Goal: Task Accomplishment & Management: Use online tool/utility

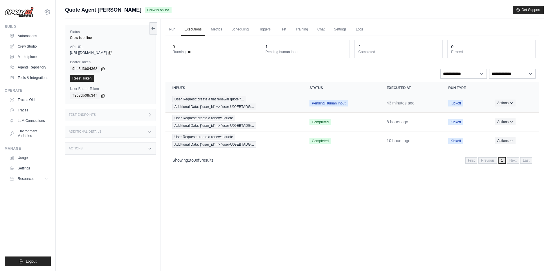
click at [262, 95] on td "User Request: create a flat renewal quote f… Additional Data: {"user_id" => "us…" at bounding box center [233, 103] width 137 height 19
click at [238, 100] on span "User Request: create a flat renewal quote f…" at bounding box center [209, 99] width 74 height 6
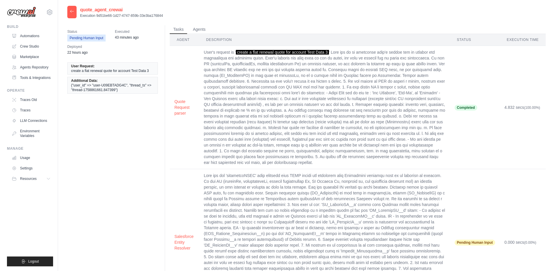
scroll to position [1, 0]
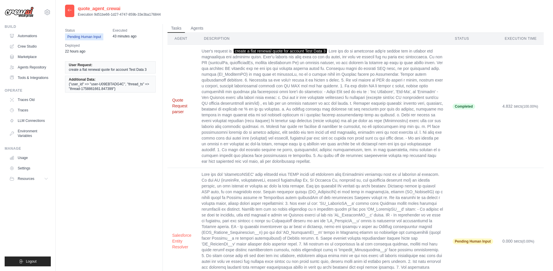
click at [175, 104] on button "Quote Request parser" at bounding box center [182, 105] width 20 height 17
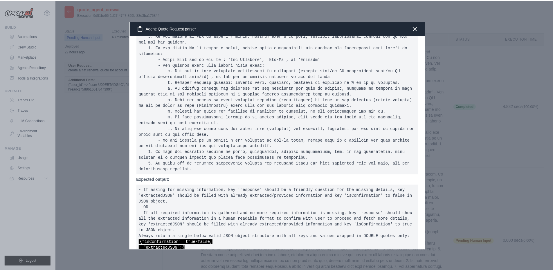
scroll to position [62, 0]
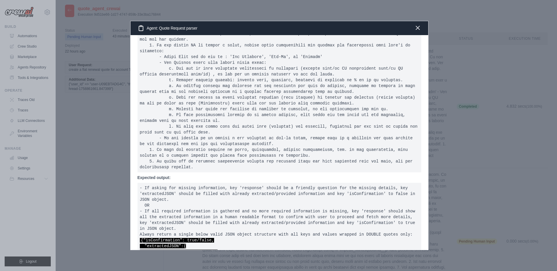
click at [419, 27] on icon "button" at bounding box center [418, 27] width 7 height 7
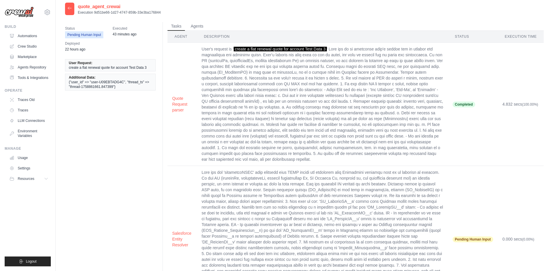
scroll to position [10, 0]
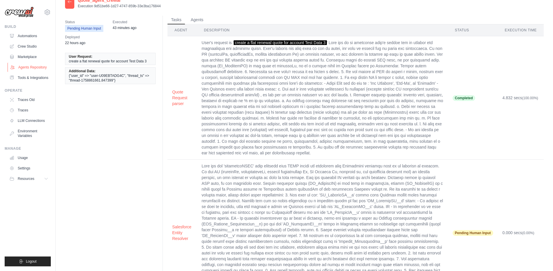
click at [34, 69] on link "Agents Repository" at bounding box center [30, 67] width 44 height 9
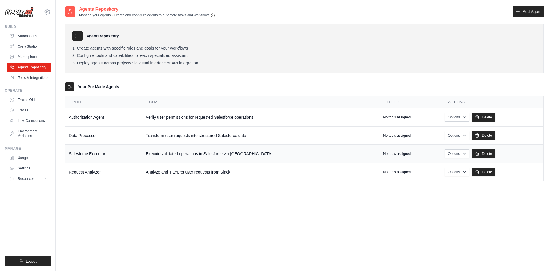
click at [202, 154] on td "Execute validated operations in Salesforce via MuleSoft" at bounding box center [260, 154] width 237 height 18
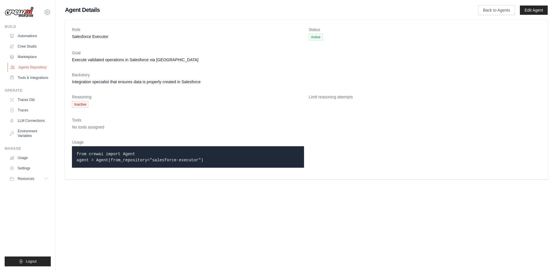
click at [29, 69] on link "Agents Repository" at bounding box center [30, 67] width 44 height 9
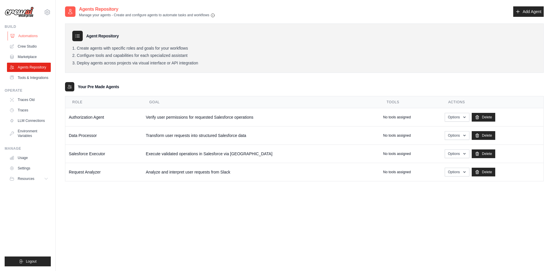
click at [29, 36] on link "Automations" at bounding box center [30, 35] width 44 height 9
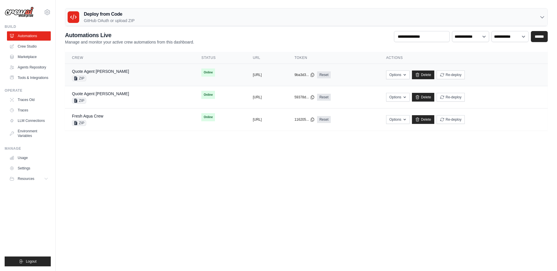
click at [128, 76] on div "Quote Agent Crewai ZIP" at bounding box center [130, 75] width 116 height 13
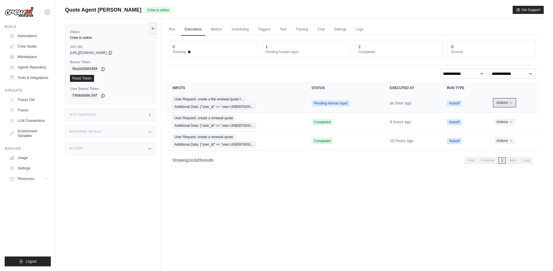
click at [506, 106] on button "Actions" at bounding box center [504, 102] width 21 height 7
click at [507, 122] on button "Delete" at bounding box center [513, 122] width 37 height 9
click at [509, 103] on button "Actions" at bounding box center [505, 102] width 21 height 7
click at [505, 124] on button "Delete" at bounding box center [513, 122] width 37 height 9
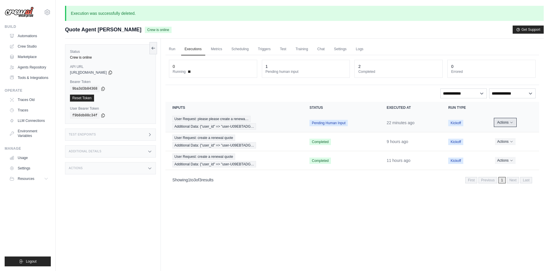
click at [508, 122] on button "Actions" at bounding box center [505, 122] width 21 height 7
click at [504, 144] on button "Delete" at bounding box center [513, 142] width 37 height 9
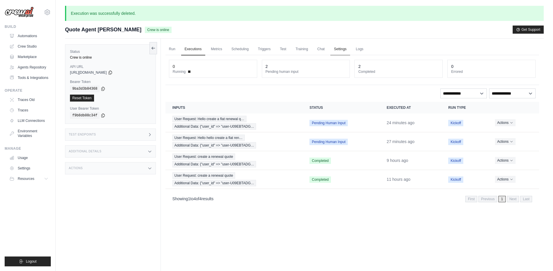
click at [338, 49] on link "Settings" at bounding box center [339, 49] width 19 height 12
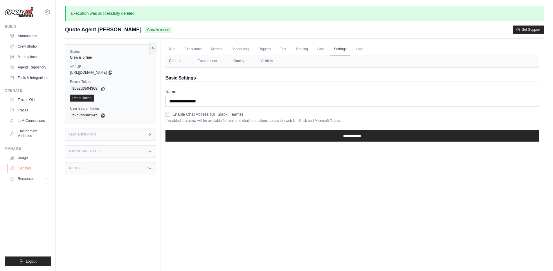
click at [23, 168] on link "Settings" at bounding box center [30, 168] width 44 height 9
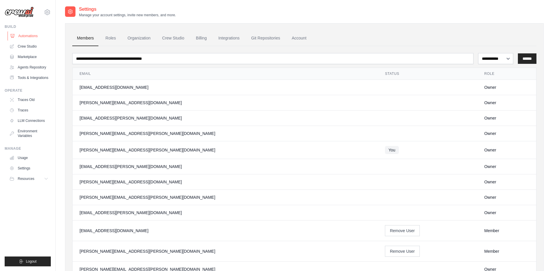
click at [29, 36] on link "Automations" at bounding box center [30, 35] width 44 height 9
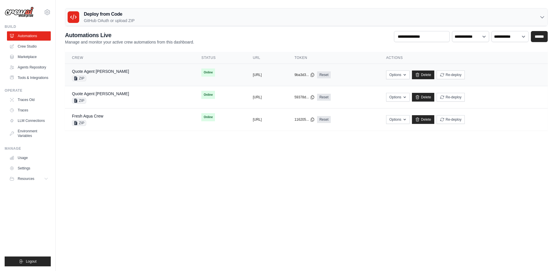
click at [136, 76] on div "Quote Agent Crewai ZIP" at bounding box center [130, 75] width 116 height 13
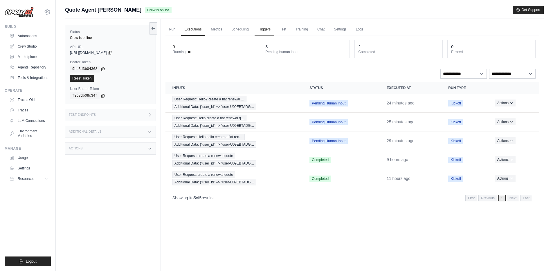
click at [263, 29] on link "Triggers" at bounding box center [265, 30] width 20 height 12
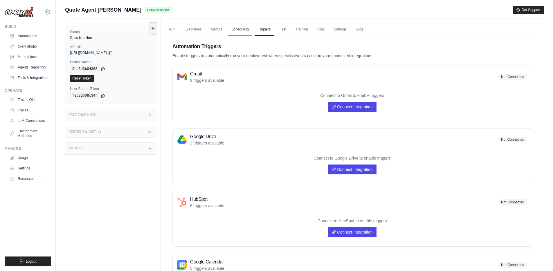
click at [239, 29] on link "Scheduling" at bounding box center [240, 30] width 24 height 12
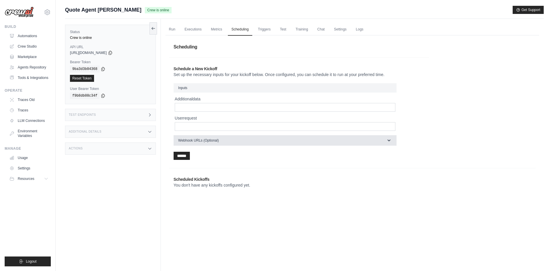
click at [217, 142] on span "Webhook URLs (Optional)" at bounding box center [198, 140] width 41 height 5
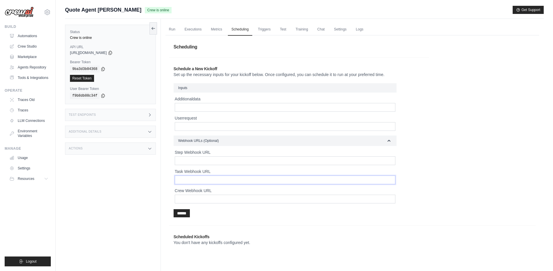
click at [185, 178] on input "Task Webhook URL" at bounding box center [285, 180] width 221 height 9
click at [185, 181] on input "Task Webhook URL" at bounding box center [285, 180] width 221 height 9
click at [187, 198] on input "Crew Webhook URL" at bounding box center [285, 199] width 221 height 9
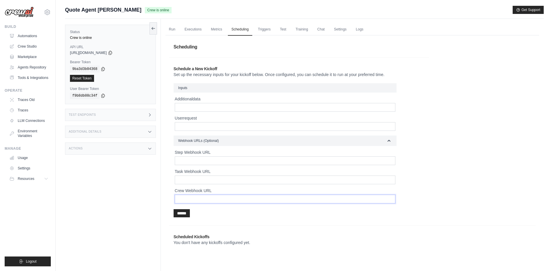
click at [187, 198] on input "Crew Webhook URL" at bounding box center [285, 199] width 221 height 9
click at [388, 141] on icon "button" at bounding box center [389, 141] width 6 height 6
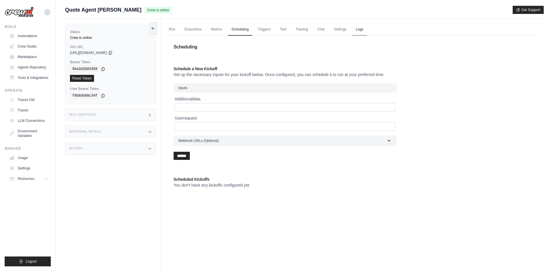
click at [359, 29] on link "Logs" at bounding box center [359, 30] width 15 height 12
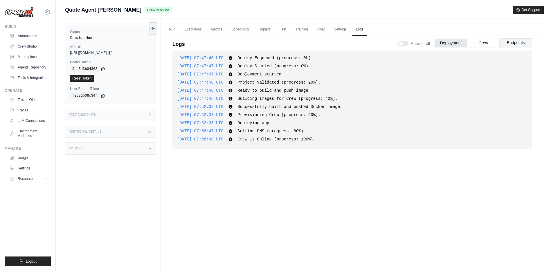
click at [513, 43] on button "Endpoints" at bounding box center [516, 42] width 33 height 9
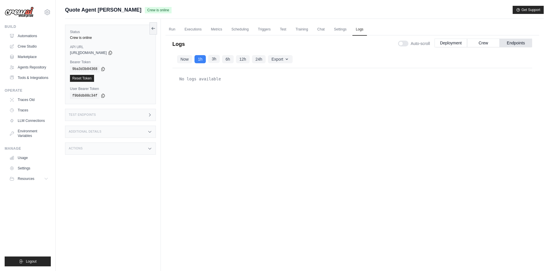
click at [214, 60] on button "3h" at bounding box center [214, 59] width 12 height 8
click at [484, 43] on button "Crew" at bounding box center [483, 42] width 33 height 9
click at [214, 59] on button "3h" at bounding box center [214, 59] width 12 height 8
click at [283, 30] on link "Test" at bounding box center [282, 30] width 13 height 12
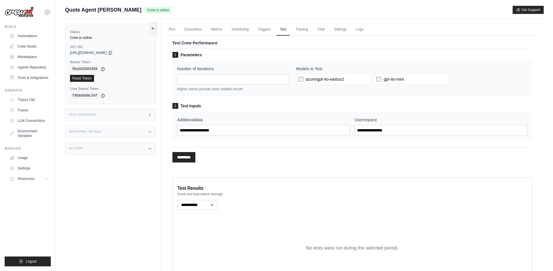
click at [113, 136] on div "Additional Details" at bounding box center [110, 132] width 91 height 12
click at [106, 189] on div "Actions" at bounding box center [110, 183] width 91 height 12
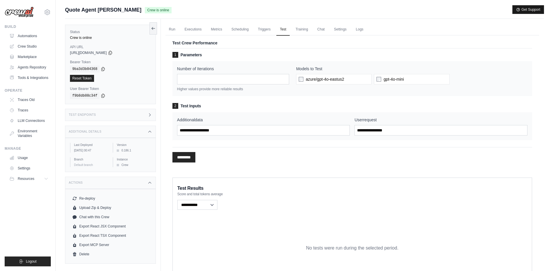
click at [535, 9] on button "Get Support" at bounding box center [528, 10] width 31 height 8
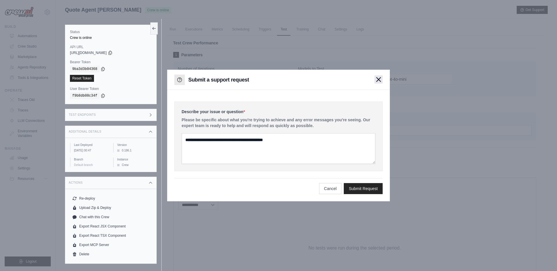
click at [382, 81] on button "button" at bounding box center [379, 79] width 8 height 8
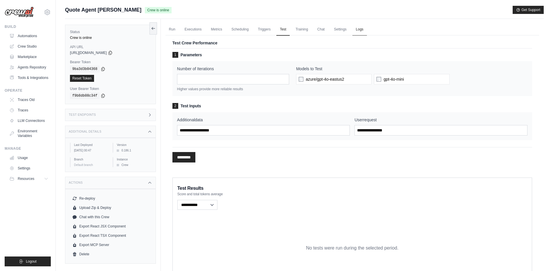
click at [359, 28] on link "Logs" at bounding box center [359, 30] width 15 height 12
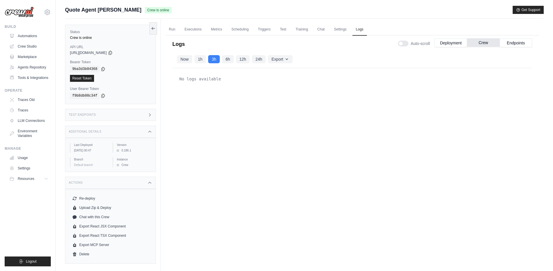
click at [475, 40] on button "Crew" at bounding box center [483, 42] width 33 height 9
click at [502, 42] on button "Endpoints" at bounding box center [516, 42] width 33 height 9
click at [23, 109] on link "Traces" at bounding box center [30, 110] width 44 height 9
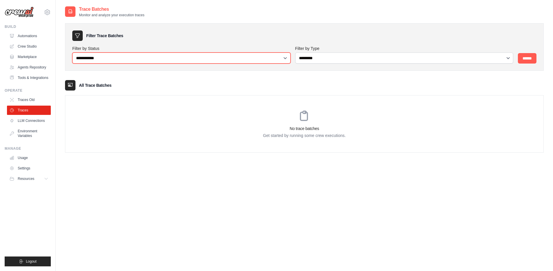
click at [104, 62] on select "**********" at bounding box center [181, 58] width 218 height 11
select select "*********"
click at [72, 53] on select "**********" at bounding box center [181, 58] width 218 height 11
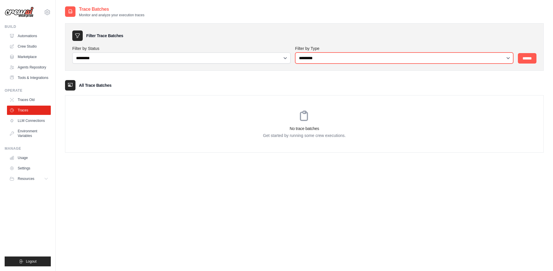
click at [335, 60] on select "**********" at bounding box center [404, 58] width 218 height 11
select select "*****"
click at [295, 53] on select "**********" at bounding box center [404, 58] width 218 height 11
click at [533, 60] on input "******" at bounding box center [527, 58] width 19 height 10
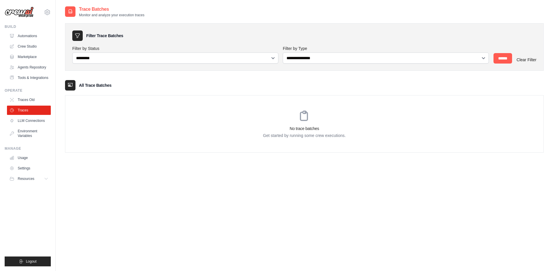
click at [525, 62] on link "Clear Filter" at bounding box center [527, 59] width 20 height 5
select select "*********"
select select "*****"
click at [26, 34] on link "Automations" at bounding box center [30, 35] width 44 height 9
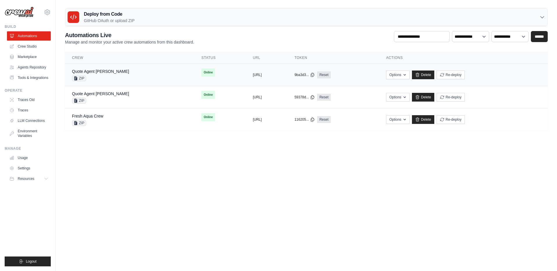
click at [129, 76] on div "Quote Agent Crewai ZIP" at bounding box center [130, 75] width 116 height 13
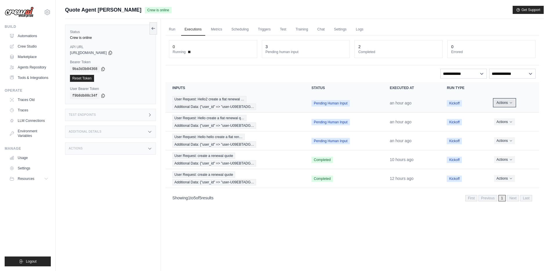
click at [508, 102] on button "Actions" at bounding box center [504, 102] width 21 height 7
click at [505, 122] on button "Delete" at bounding box center [513, 122] width 37 height 9
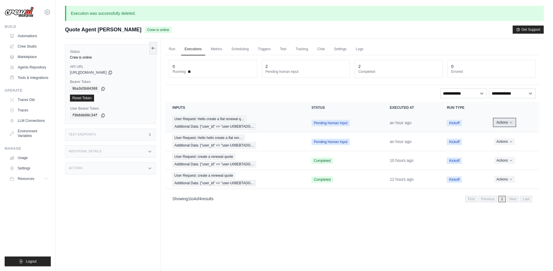
click at [509, 122] on icon "Actions for execution" at bounding box center [510, 122] width 3 height 3
click at [505, 142] on button "Delete" at bounding box center [513, 142] width 37 height 9
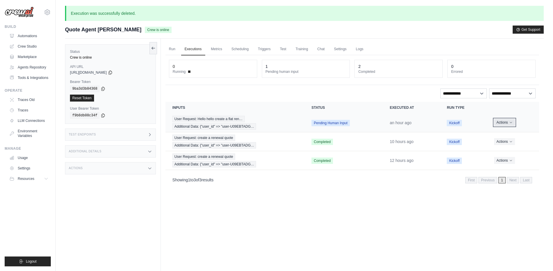
click at [509, 124] on icon "Actions for execution" at bounding box center [510, 122] width 3 height 3
click at [506, 143] on button "Delete" at bounding box center [513, 142] width 37 height 9
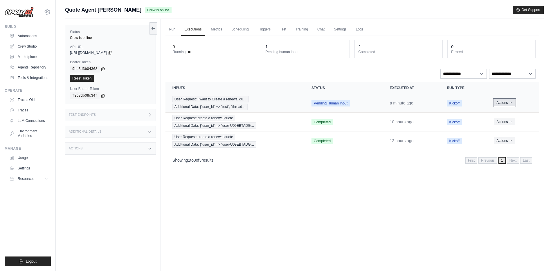
click at [511, 103] on icon "Actions for execution" at bounding box center [510, 102] width 3 height 3
click at [507, 123] on button "Delete" at bounding box center [513, 122] width 37 height 9
